Goal: Task Accomplishment & Management: Use online tool/utility

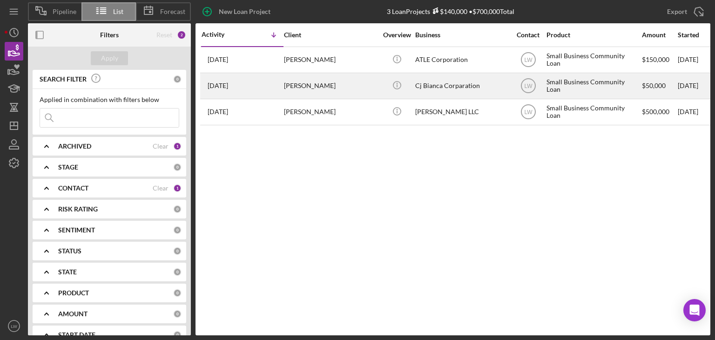
click at [328, 90] on div "[PERSON_NAME]" at bounding box center [330, 86] width 93 height 25
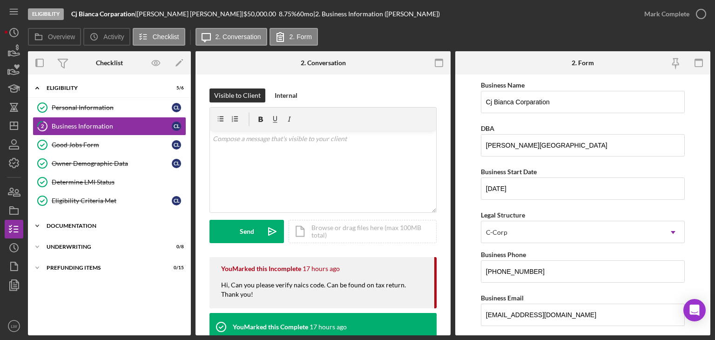
click at [87, 226] on div "Documentation" at bounding box center [113, 226] width 133 height 6
